Goal: Navigation & Orientation: Find specific page/section

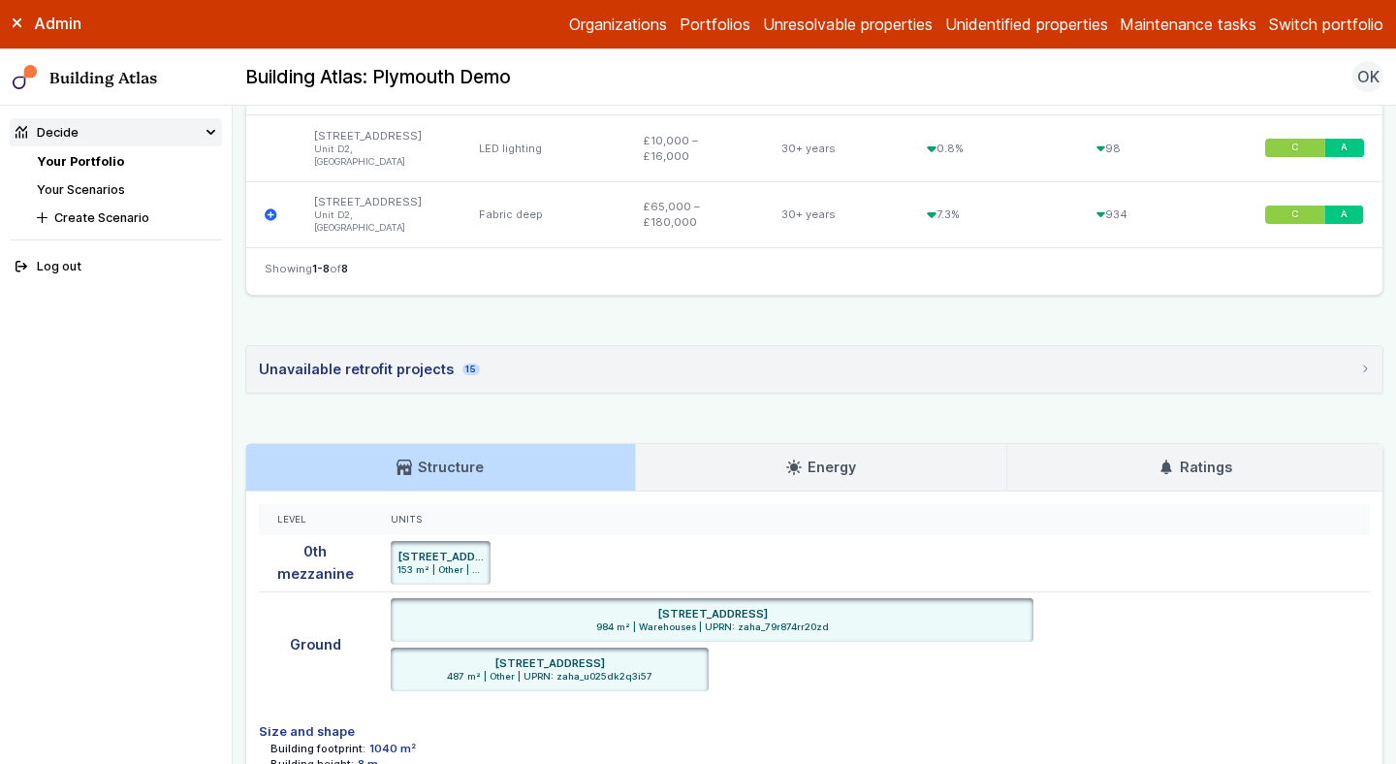
scroll to position [1157, 0]
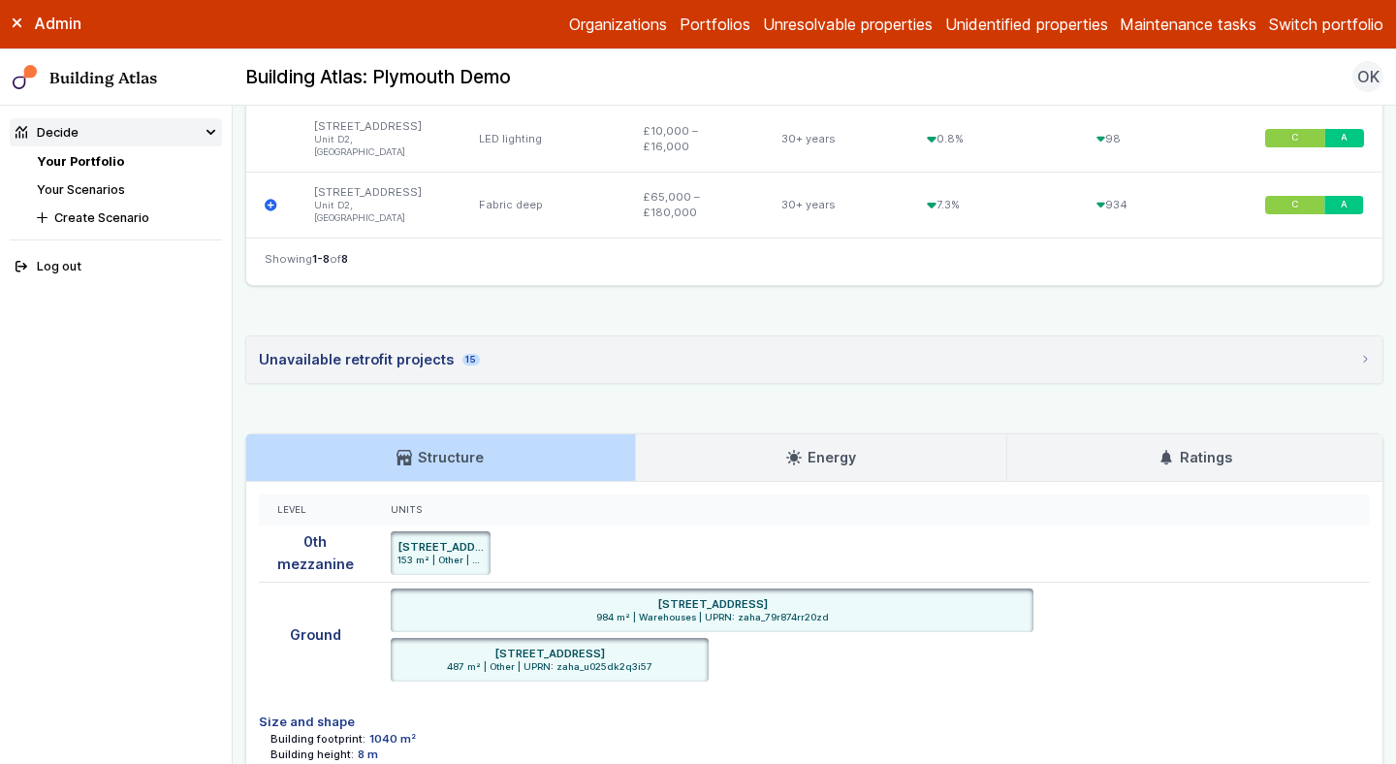
click at [431, 349] on div "Unavailable retrofit projects 15" at bounding box center [369, 359] width 221 height 21
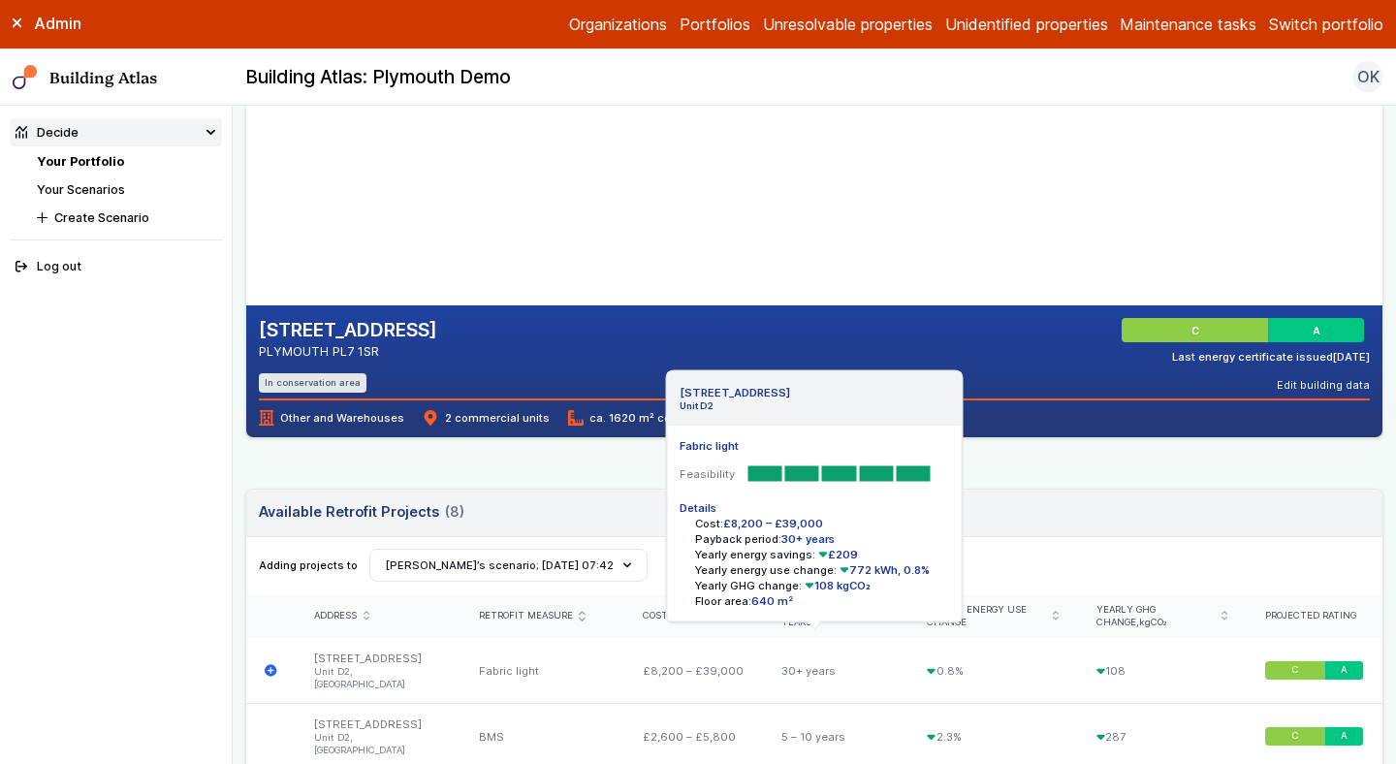
scroll to position [243, 0]
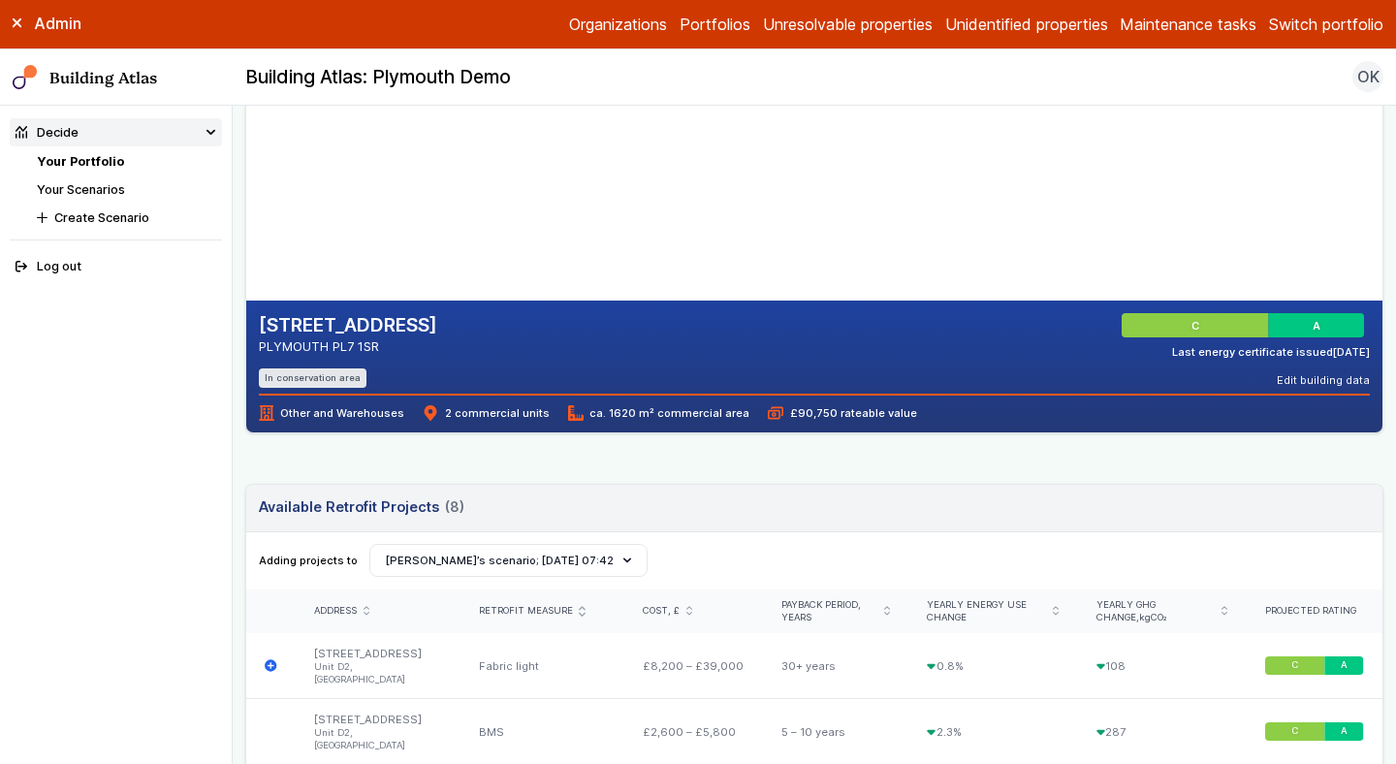
click at [86, 160] on link "Your Portfolio" at bounding box center [80, 161] width 87 height 15
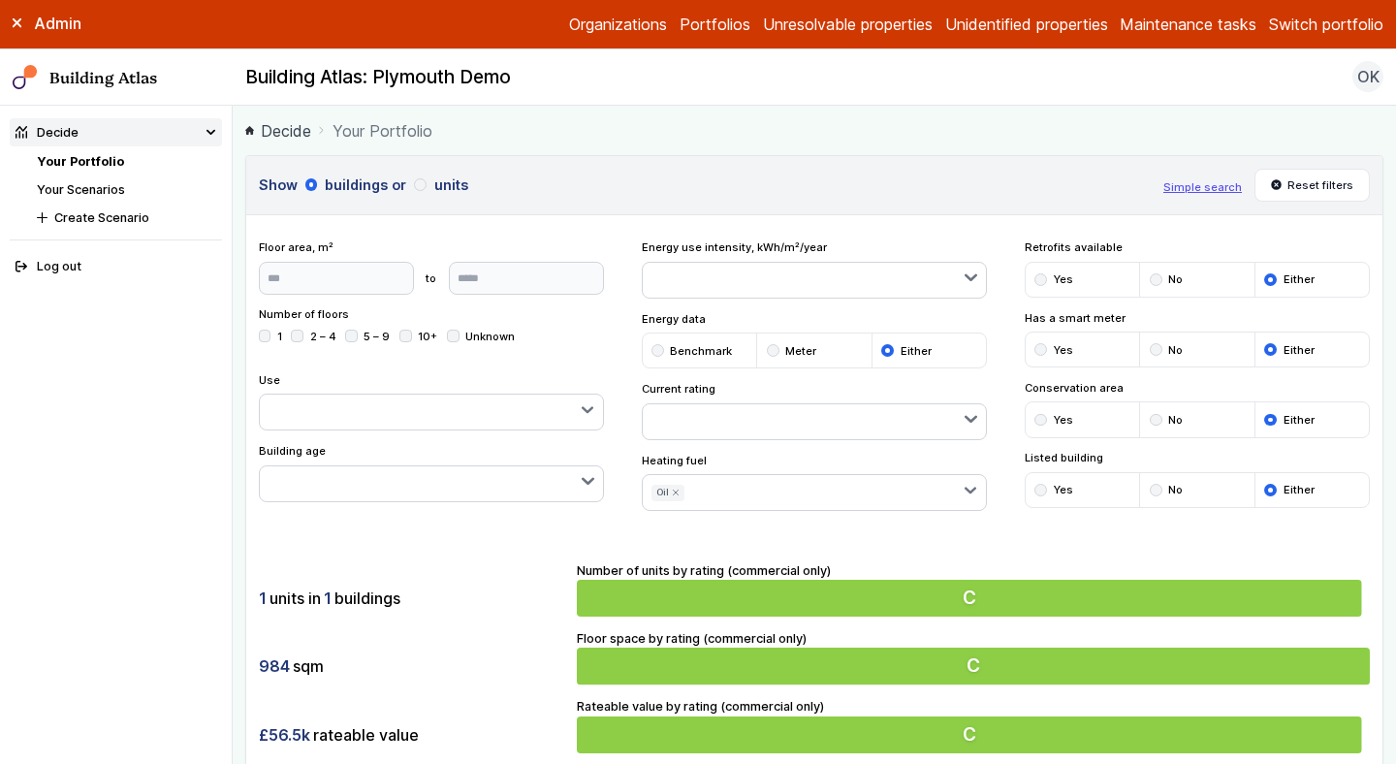
click at [86, 160] on link "Your Portfolio" at bounding box center [80, 161] width 87 height 15
click at [84, 198] on li "Your Scenarios" at bounding box center [129, 189] width 185 height 18
click at [673, 492] on icon "submit" at bounding box center [676, 493] width 8 height 8
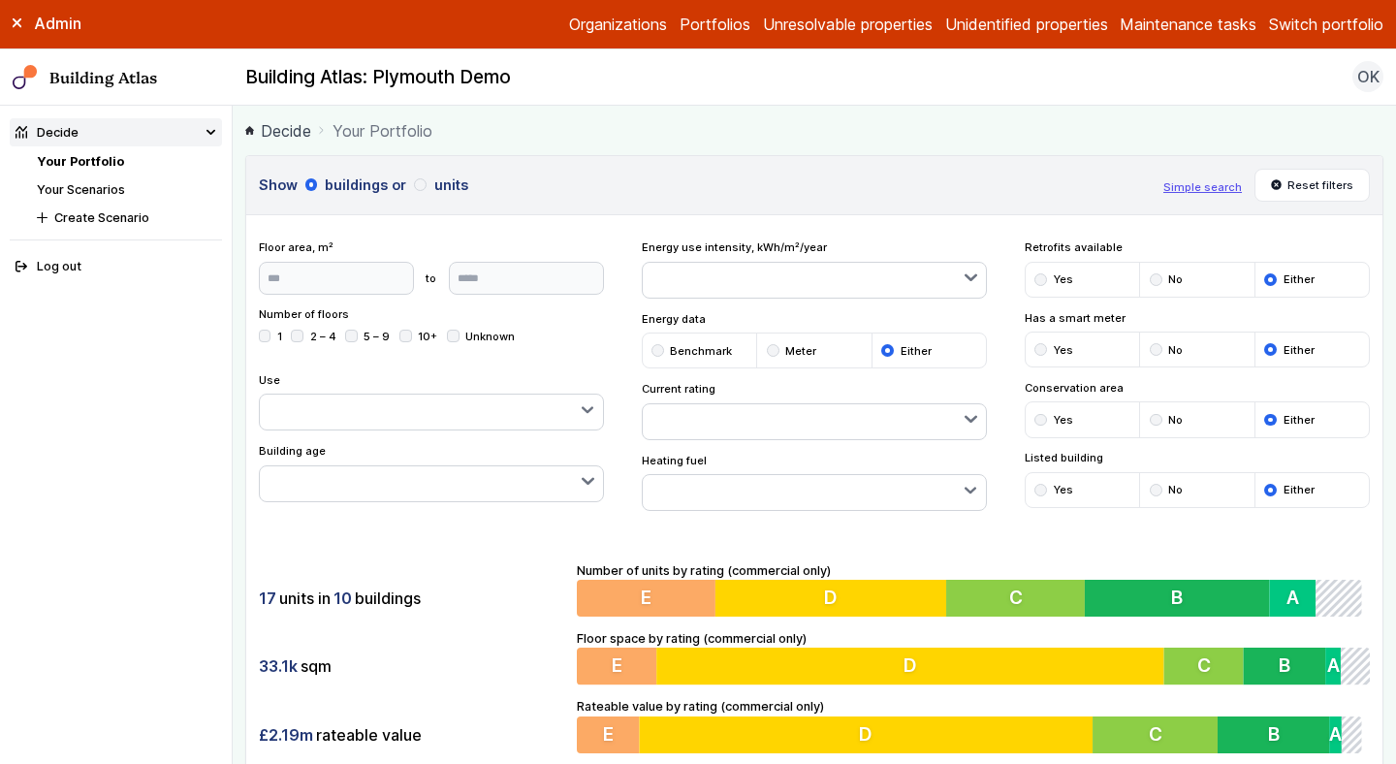
click at [79, 192] on link "Your Scenarios" at bounding box center [81, 189] width 88 height 15
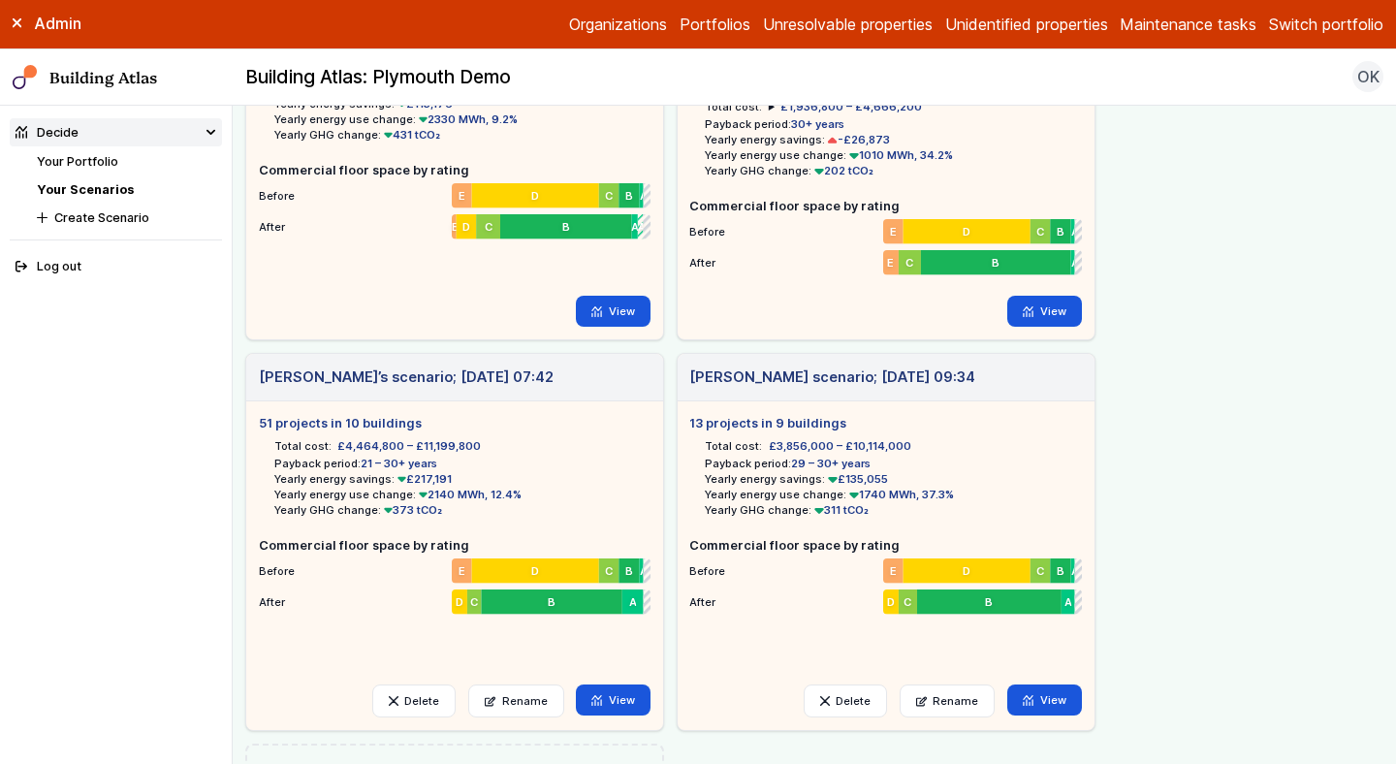
scroll to position [196, 0]
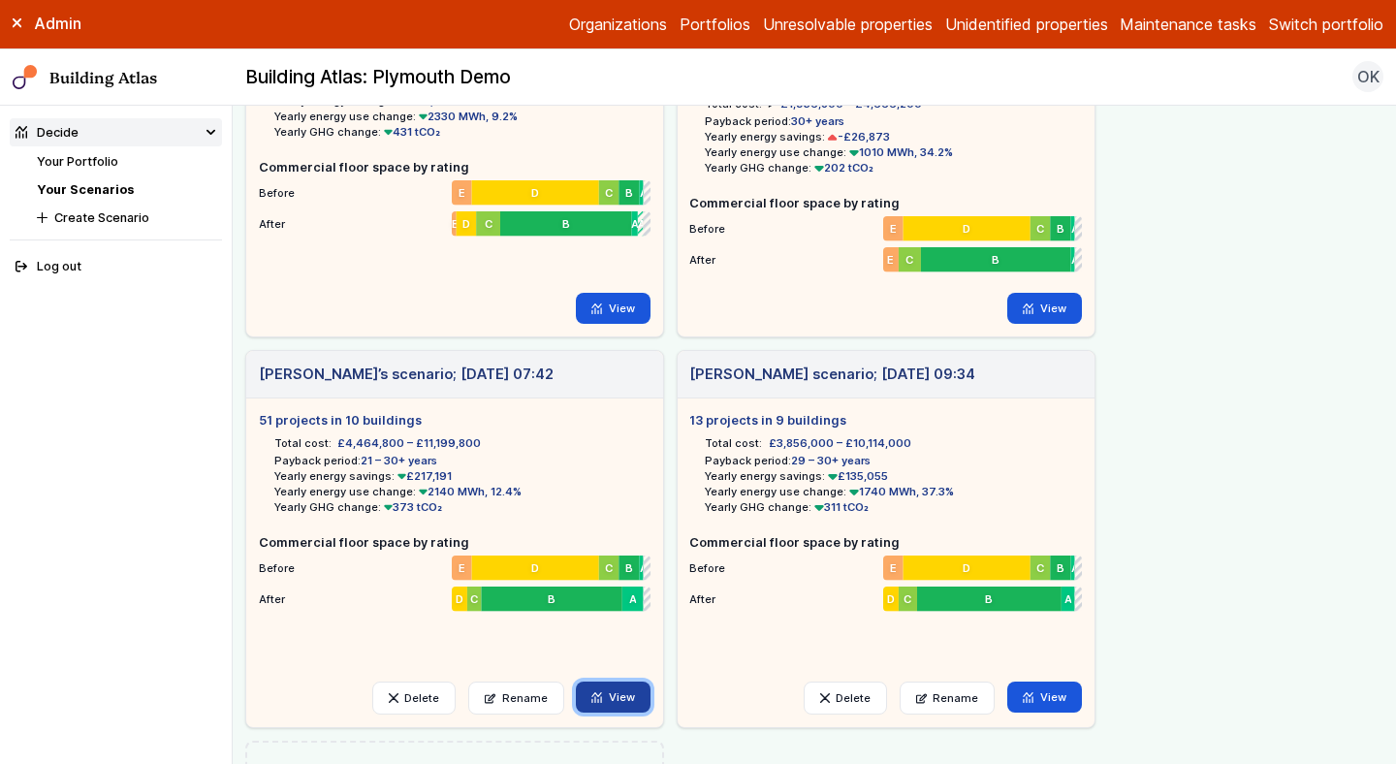
click at [609, 701] on link "View" at bounding box center [613, 697] width 75 height 31
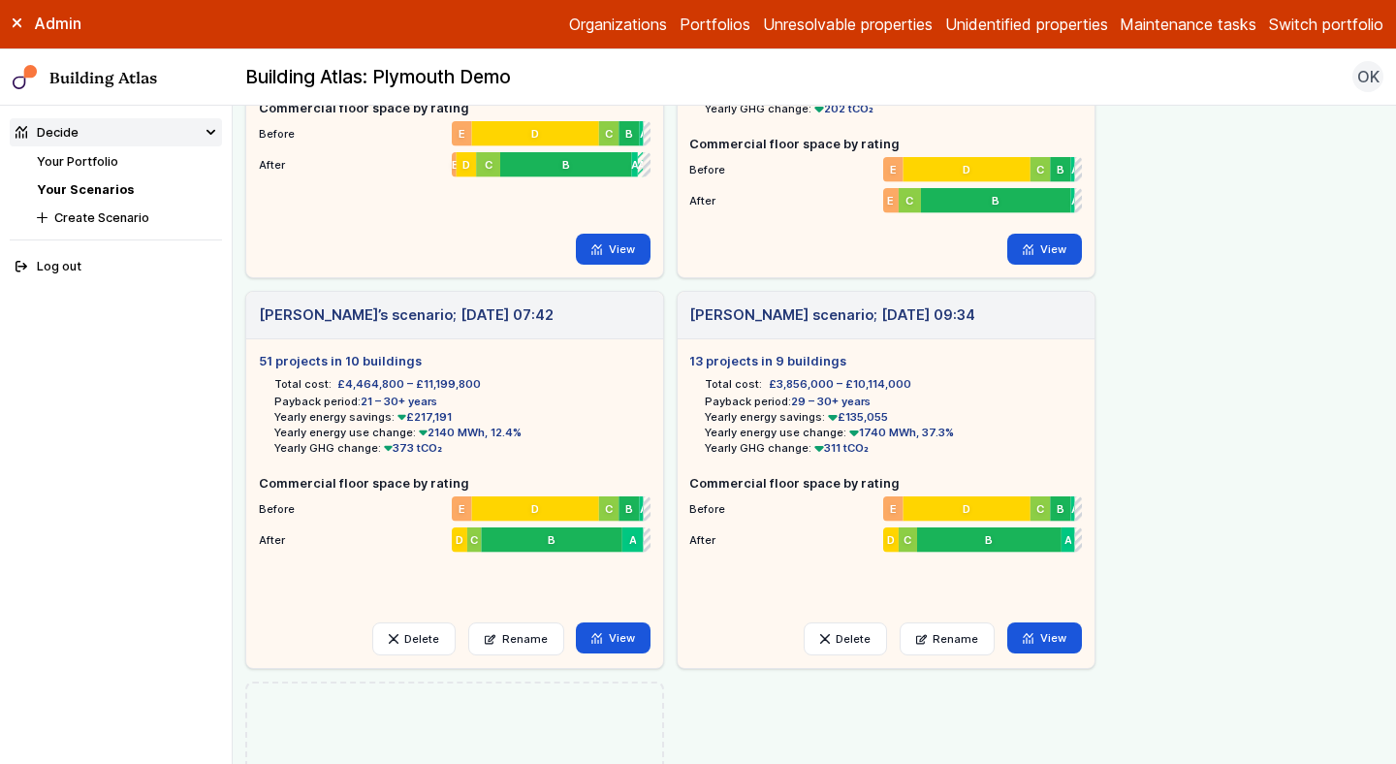
scroll to position [264, 0]
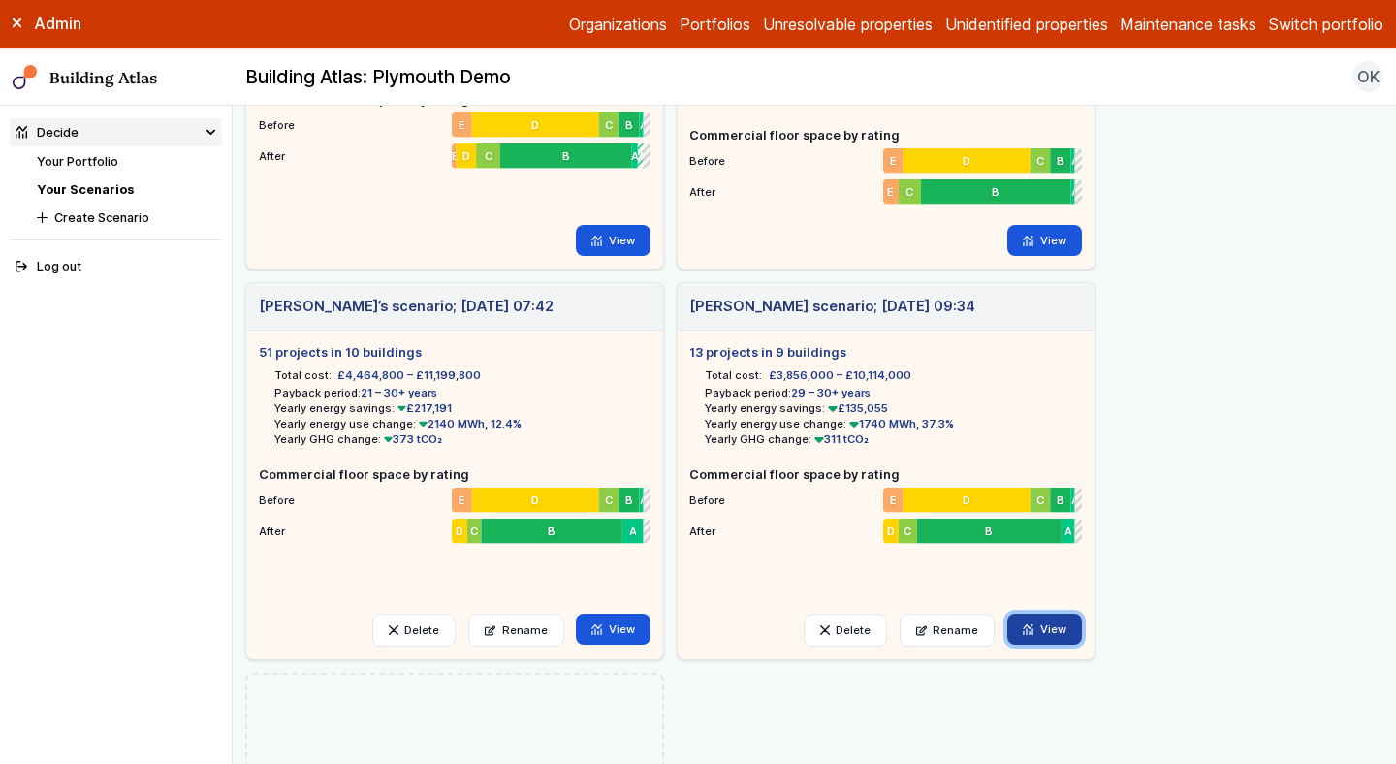
click at [1045, 637] on link "View" at bounding box center [1044, 629] width 75 height 31
